Goal: Information Seeking & Learning: Compare options

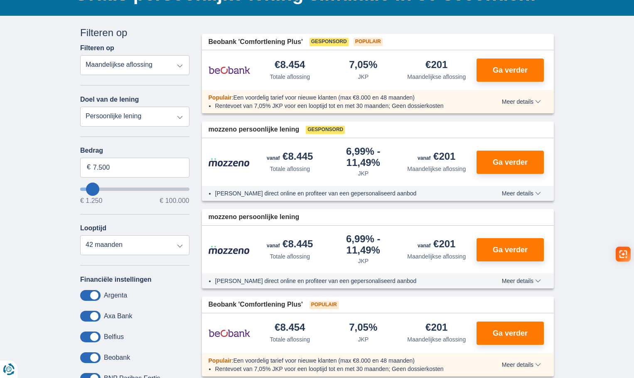
scroll to position [83, 0]
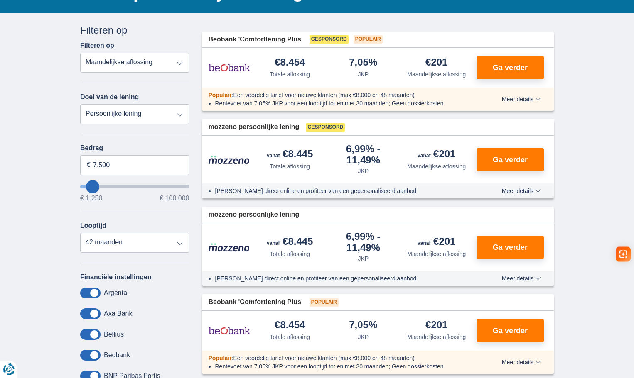
click at [124, 58] on select "Totale aflossing JKP Maandelijkse aflossing" at bounding box center [134, 63] width 109 height 20
click at [122, 108] on select "Persoonlijke lening Auto Moto / fiets Mobilhome / caravan Renovatie Energie Sch…" at bounding box center [134, 114] width 109 height 20
select select "vehicleLoan"
click at [80, 104] on select "Persoonlijke lening Auto Moto / fiets Mobilhome / caravan Renovatie Energie Sch…" at bounding box center [134, 114] width 109 height 20
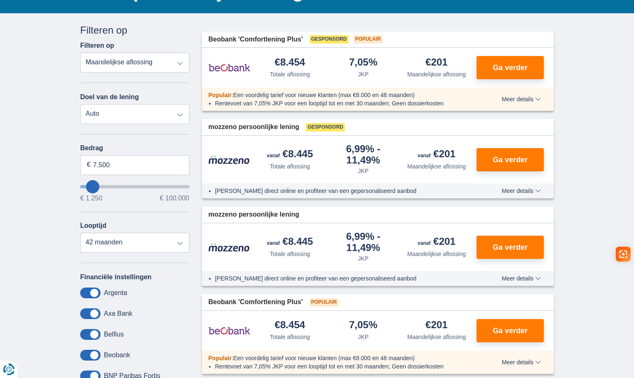
select select "3-4"
type input "15.000"
type input "15250"
select select "60"
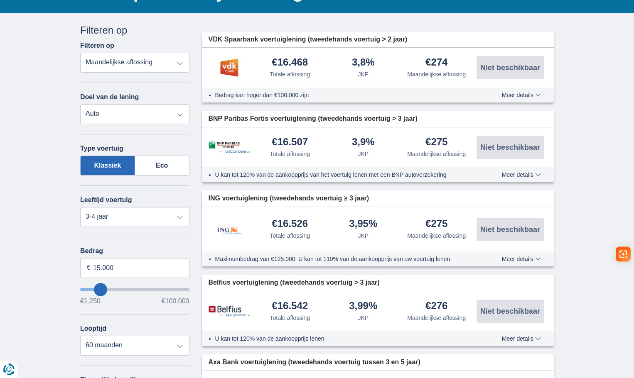
click at [151, 120] on select "Persoonlijke lening Auto Moto / fiets Mobilhome / caravan Renovatie Energie Sch…" at bounding box center [134, 114] width 109 height 20
click at [80, 104] on select "Persoonlijke lening Auto Moto / fiets Mobilhome / caravan Renovatie Energie Sch…" at bounding box center [134, 114] width 109 height 20
click at [143, 116] on select "Persoonlijke lening Auto Moto / fiets Mobilhome / caravan Renovatie Energie Sch…" at bounding box center [134, 114] width 109 height 20
select select "personalLoan"
click at [80, 104] on select "Persoonlijke lening Auto Moto / fiets Mobilhome / caravan Renovatie Energie Sch…" at bounding box center [134, 114] width 109 height 20
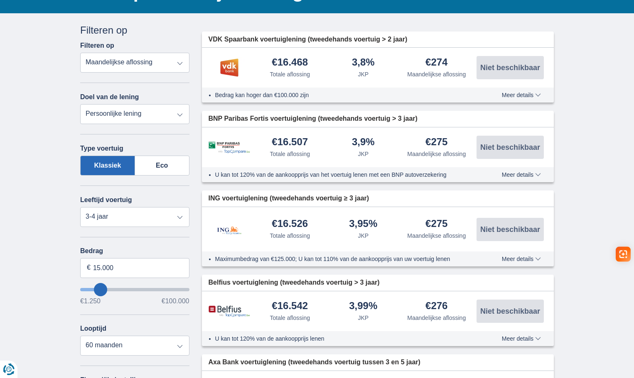
type input "7.500"
type input "7250"
select select "42"
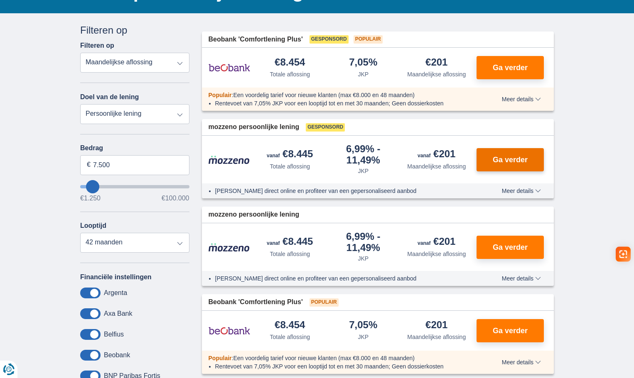
click at [496, 162] on span "Ga verder" at bounding box center [509, 159] width 35 height 7
click at [148, 118] on select "Persoonlijke lening Auto Moto / fiets Mobilhome / caravan Renovatie Energie Sch…" at bounding box center [134, 114] width 109 height 20
select select "other"
click at [80, 104] on select "Persoonlijke lening Auto Moto / fiets Mobilhome / caravan Renovatie Energie Sch…" at bounding box center [134, 114] width 109 height 20
type input "7.500"
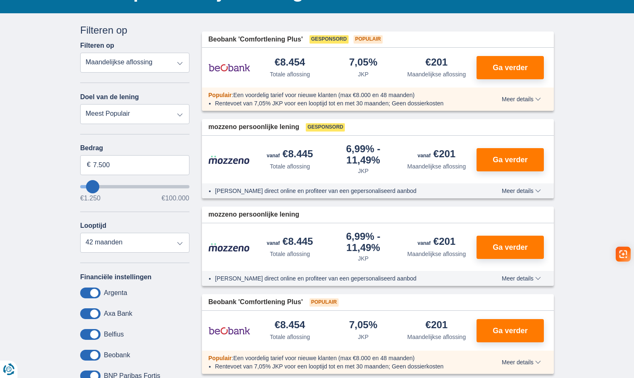
type input "7250"
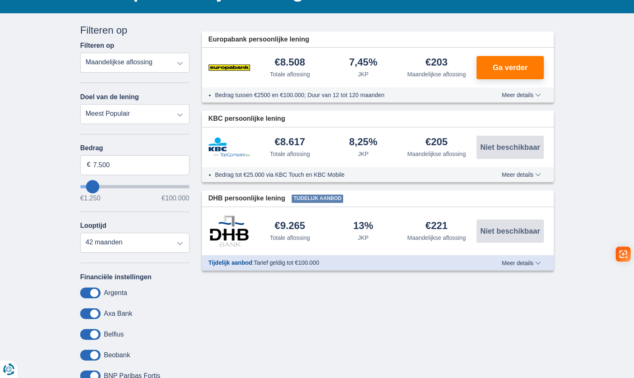
click at [115, 113] on select "Persoonlijke lening Auto Moto / fiets Mobilhome / caravan Renovatie Energie Sch…" at bounding box center [134, 114] width 109 height 20
select select "vehicleLoan"
click at [80, 104] on select "Persoonlijke lening Auto Moto / fiets Mobilhome / caravan Renovatie Energie Sch…" at bounding box center [134, 114] width 109 height 20
select select "3-4"
type input "15.000"
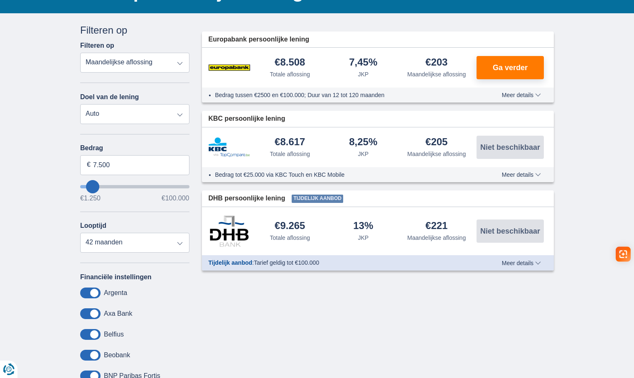
type input "15250"
select select "60"
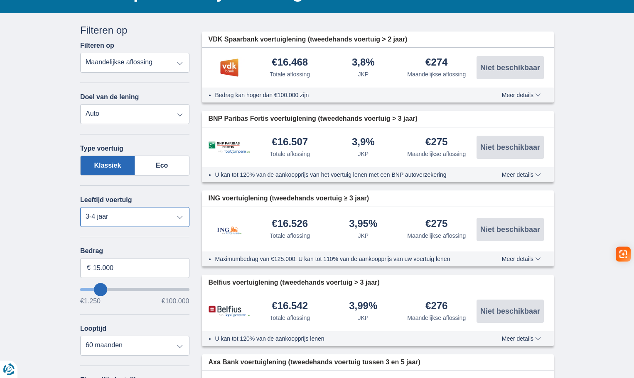
click at [140, 209] on select "Nieuw 0-1 jaar 1-2 jaar 2-3 jaar 3-4 jaar 4-5 jaar 5+ jaar" at bounding box center [134, 217] width 109 height 20
select select "5+"
click at [80, 207] on select "Nieuw 0-1 jaar 1-2 jaar 2-3 jaar 3-4 jaar 4-5 jaar 5+ jaar" at bounding box center [134, 217] width 109 height 20
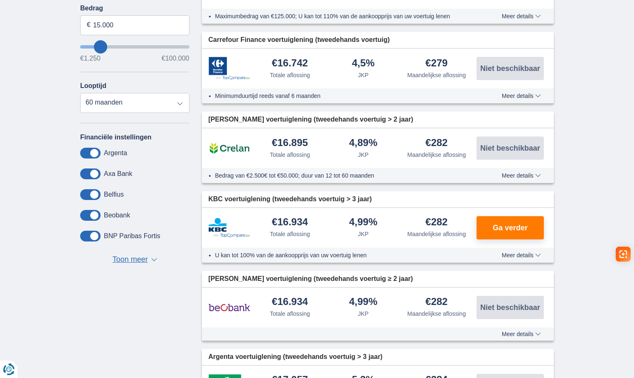
scroll to position [332, 0]
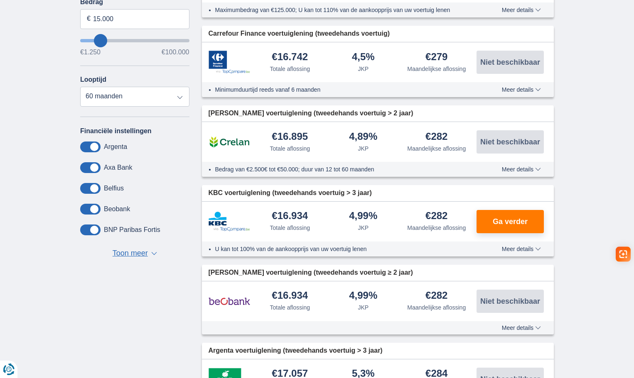
click at [341, 191] on span "KBC voertuiglening (tweedehands voertuig > 3 jaar)" at bounding box center [289, 194] width 163 height 10
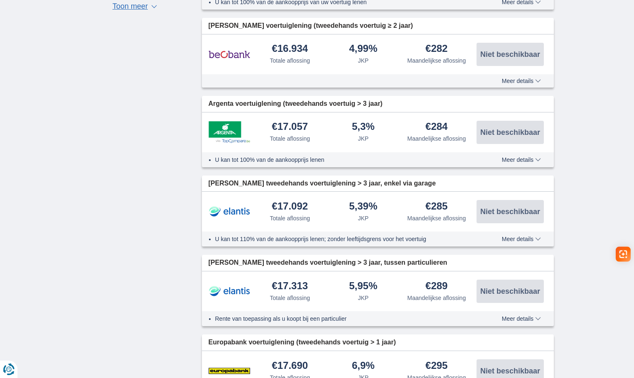
scroll to position [249, 0]
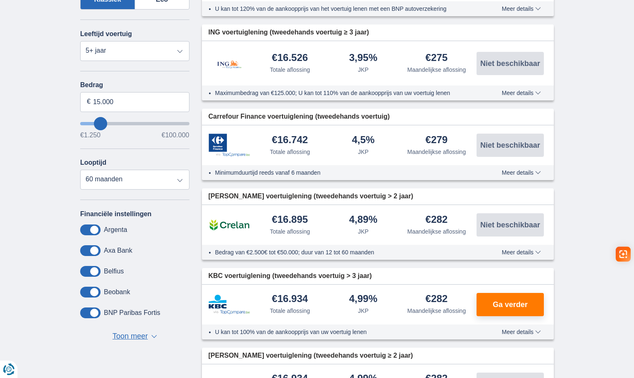
click at [311, 298] on div "€16.934 Totale aflossing" at bounding box center [289, 304] width 73 height 21
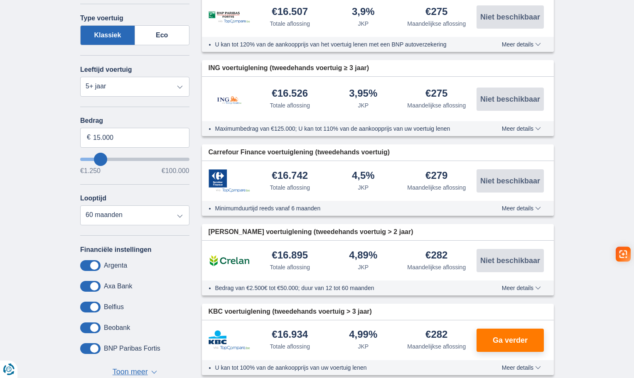
scroll to position [208, 0]
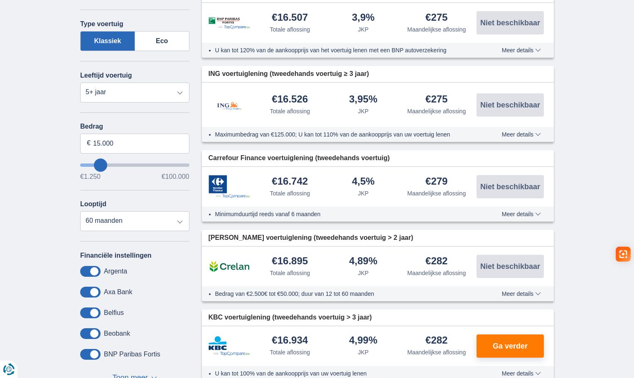
click at [223, 236] on span "Crelan voertuiglening (tweedehands voertuig > 2 jaar)" at bounding box center [310, 238] width 205 height 10
